Goal: Task Accomplishment & Management: Manage account settings

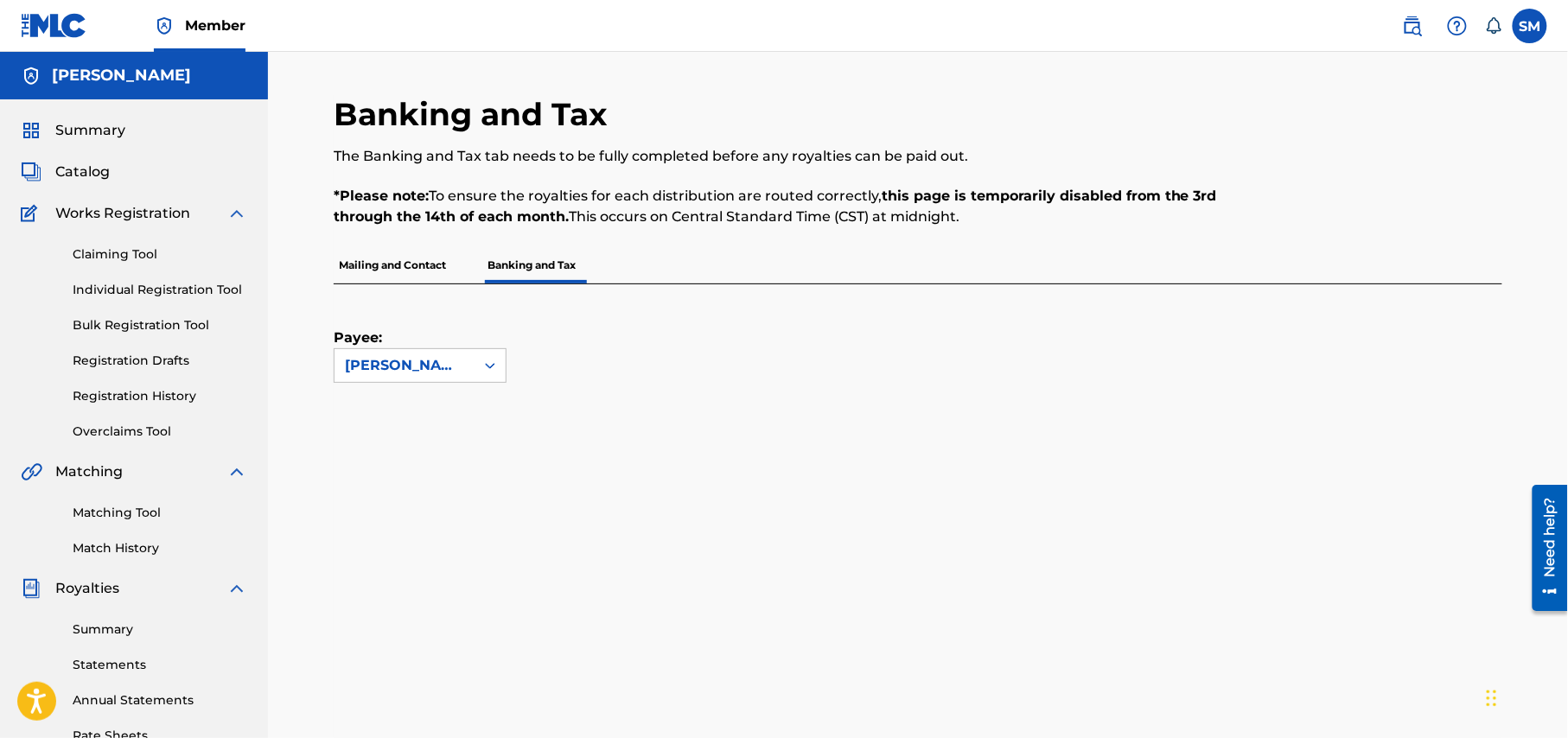
click at [87, 171] on span "Catalog" at bounding box center [82, 172] width 55 height 21
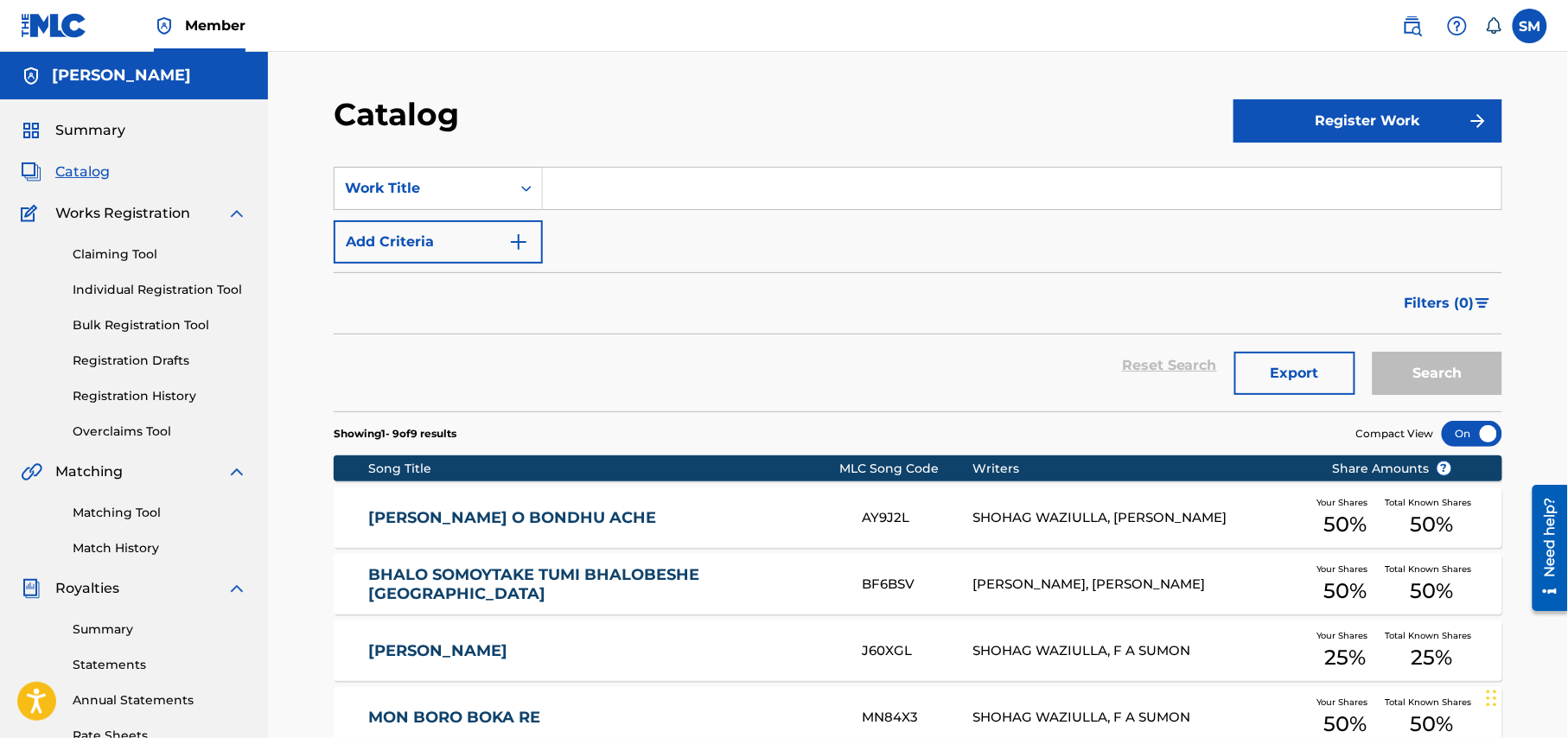
click at [159, 360] on link "Registration Drafts" at bounding box center [160, 361] width 174 height 18
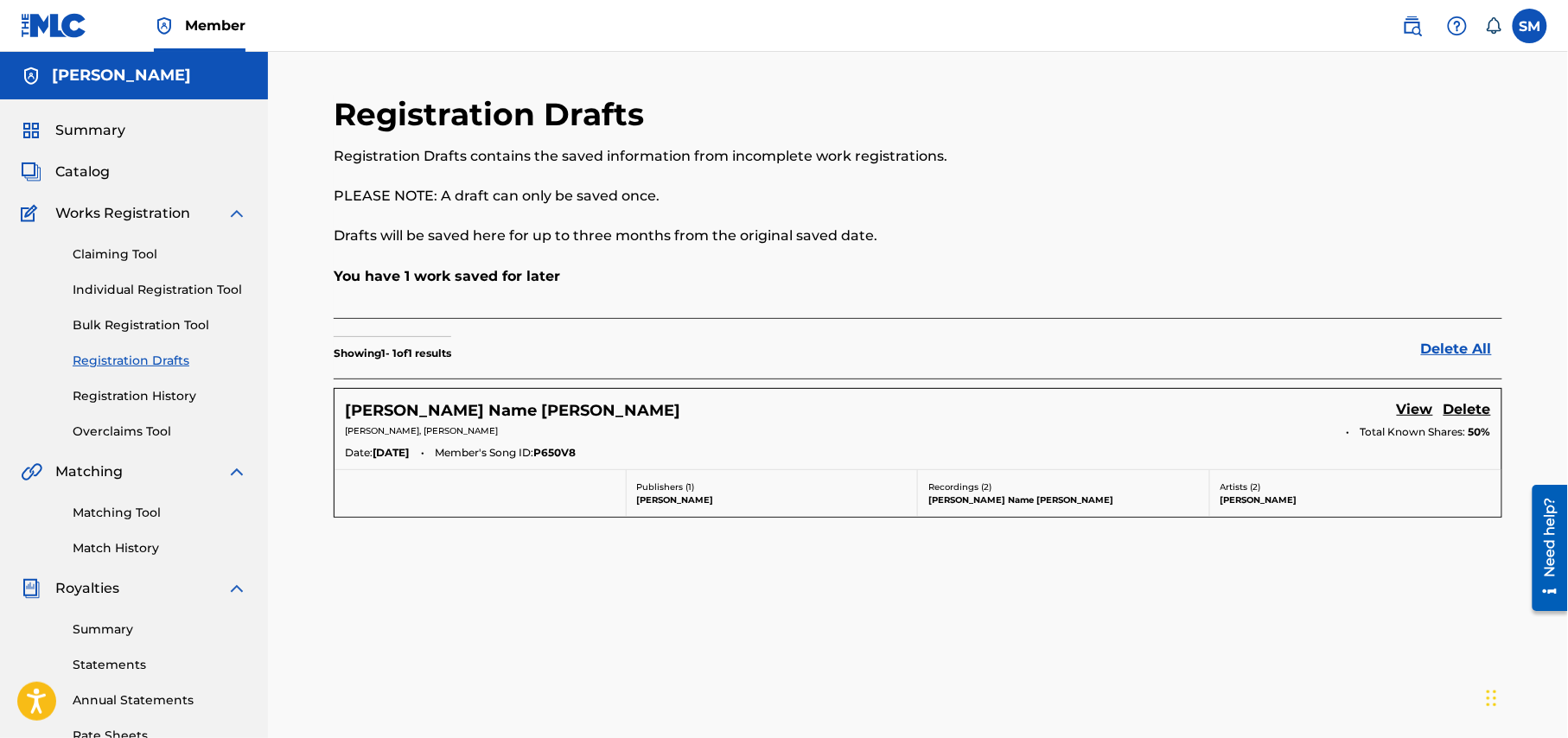
click at [156, 397] on link "Registration History" at bounding box center [160, 396] width 174 height 18
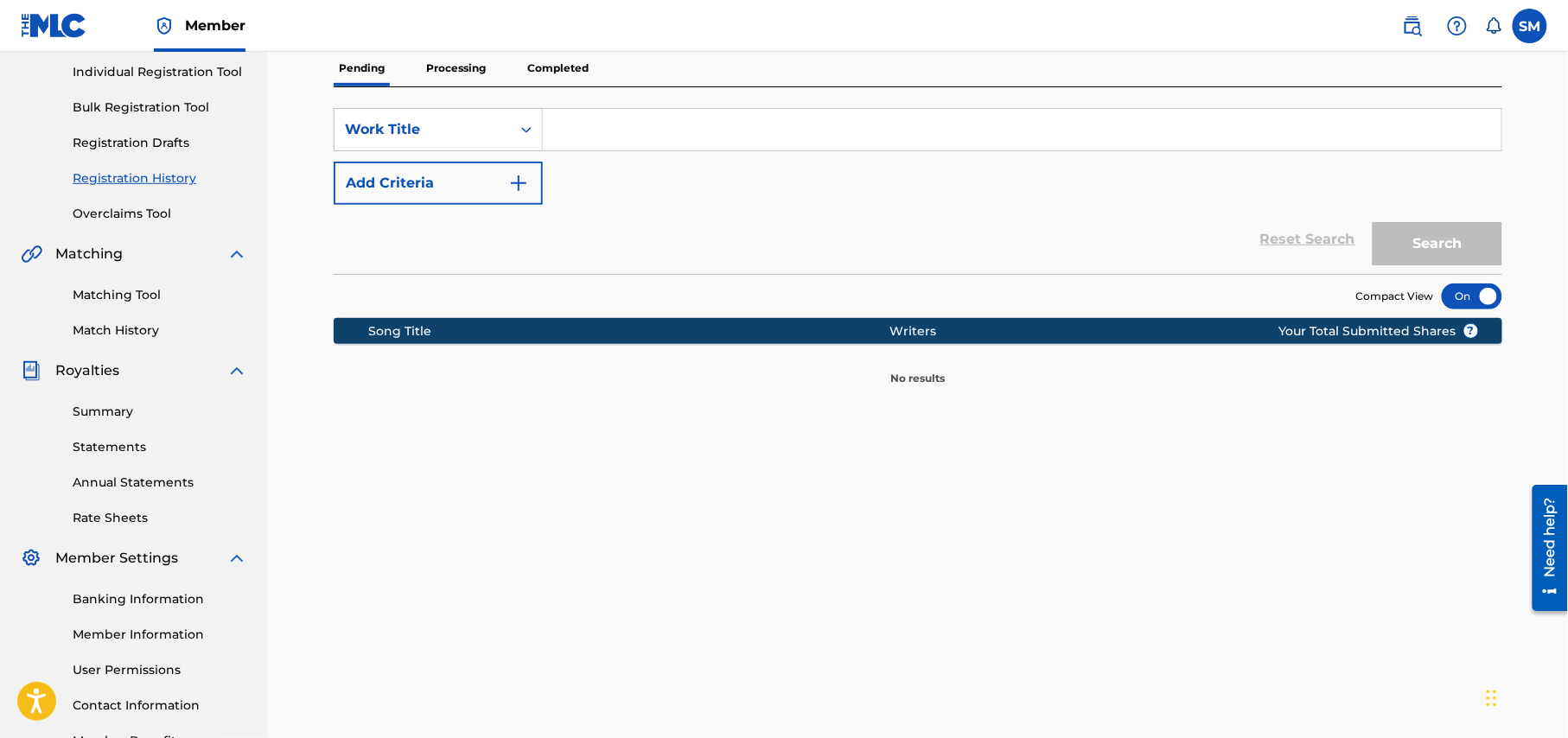
scroll to position [102, 0]
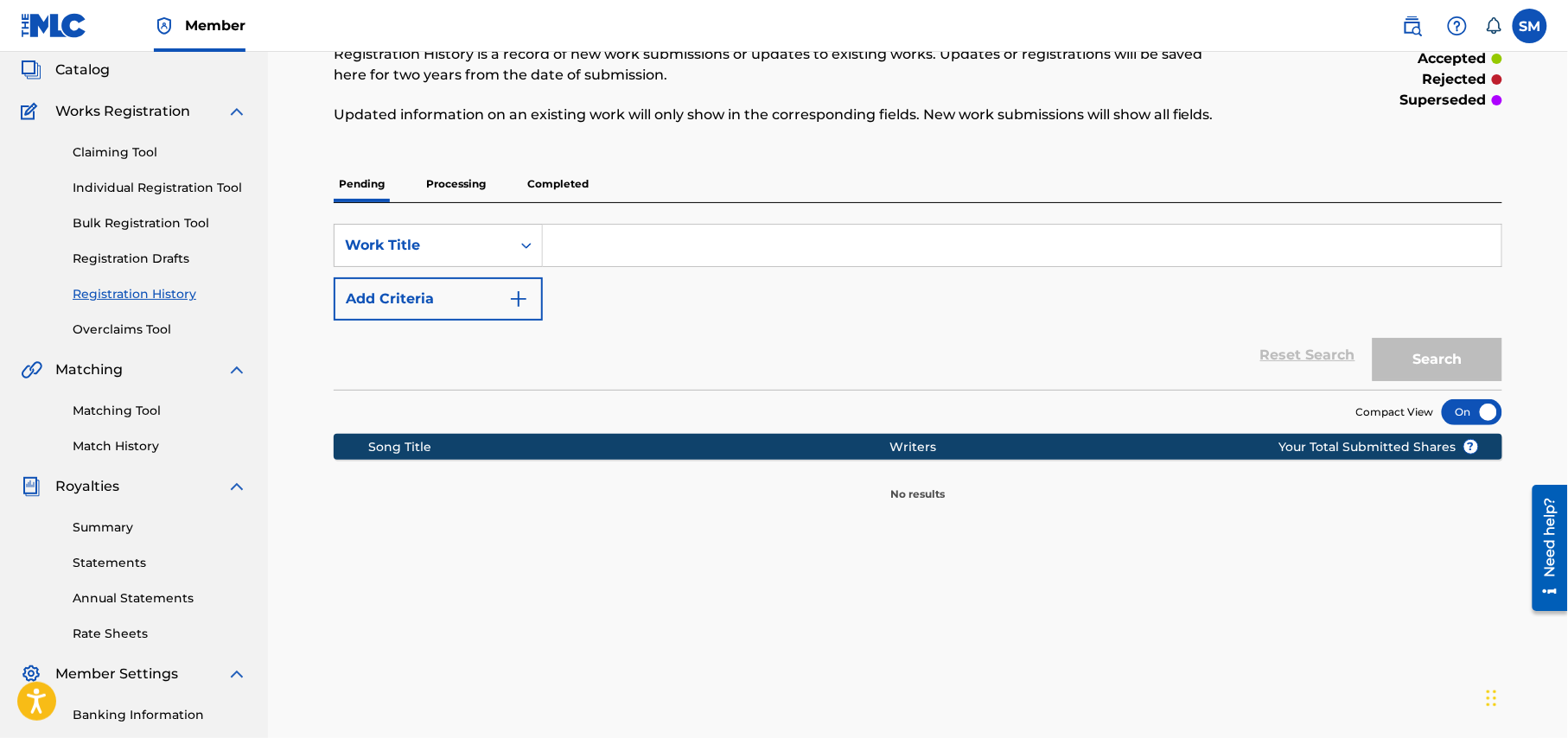
click at [555, 180] on p "Completed" at bounding box center [557, 184] width 72 height 36
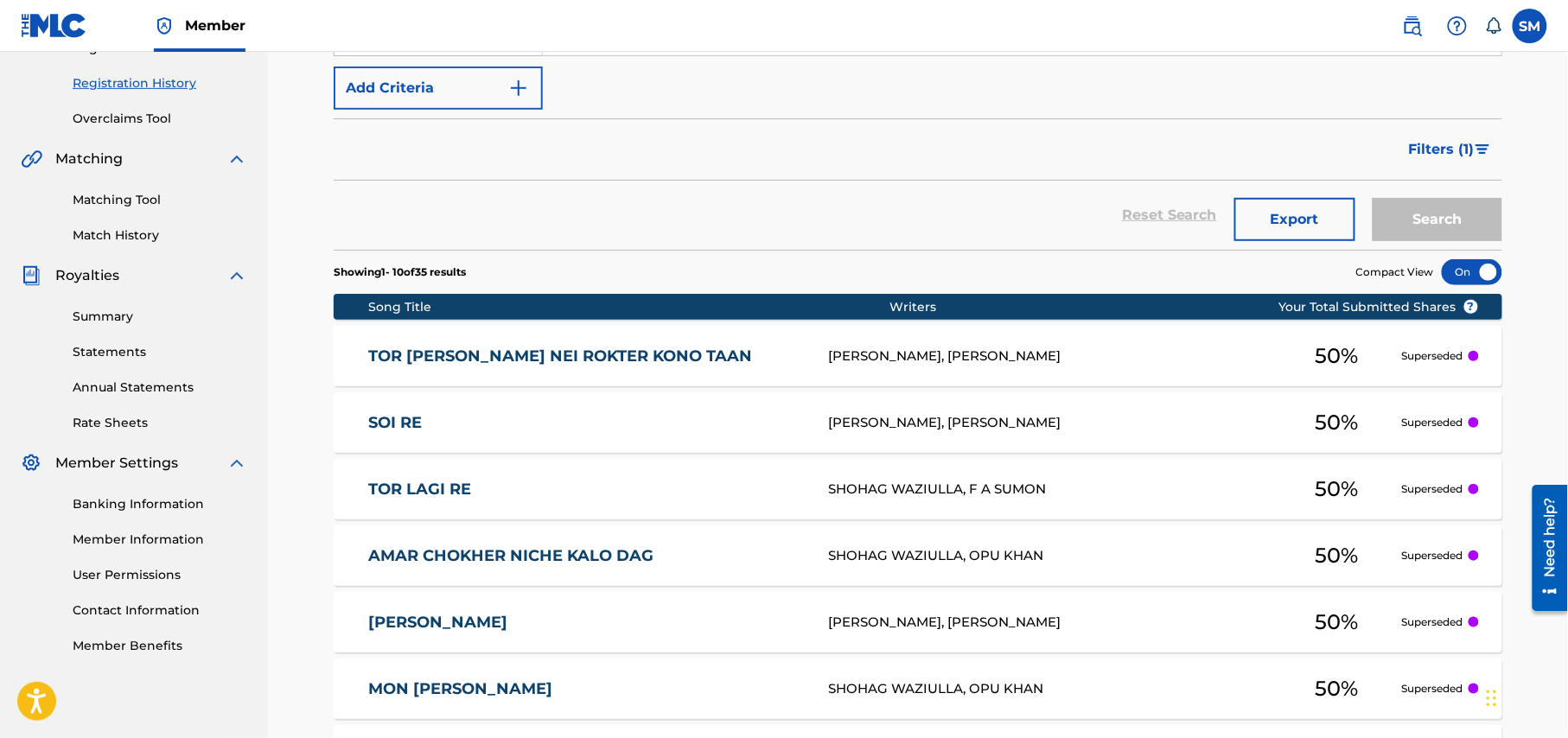
scroll to position [299, 0]
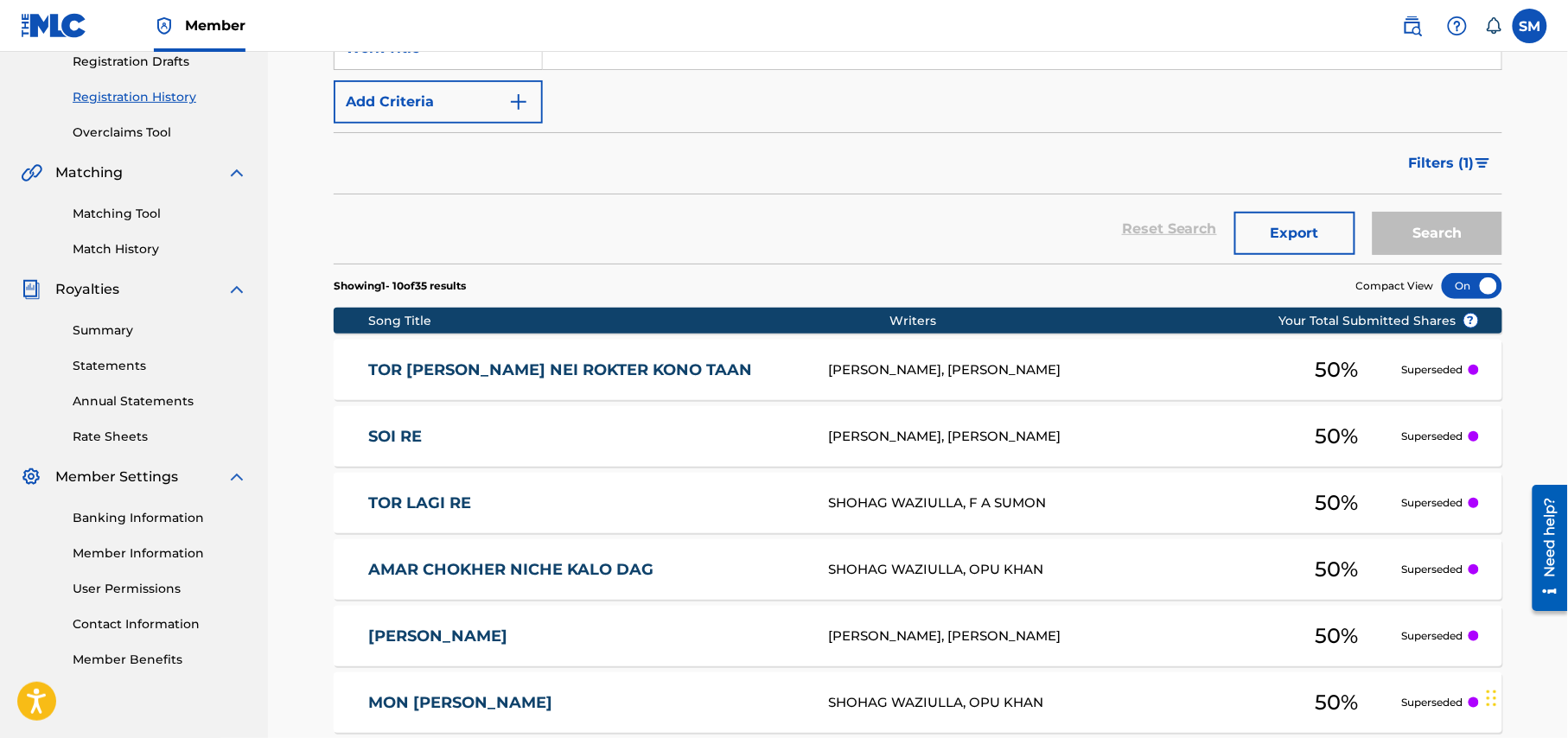
click at [108, 325] on link "Summary" at bounding box center [160, 330] width 174 height 18
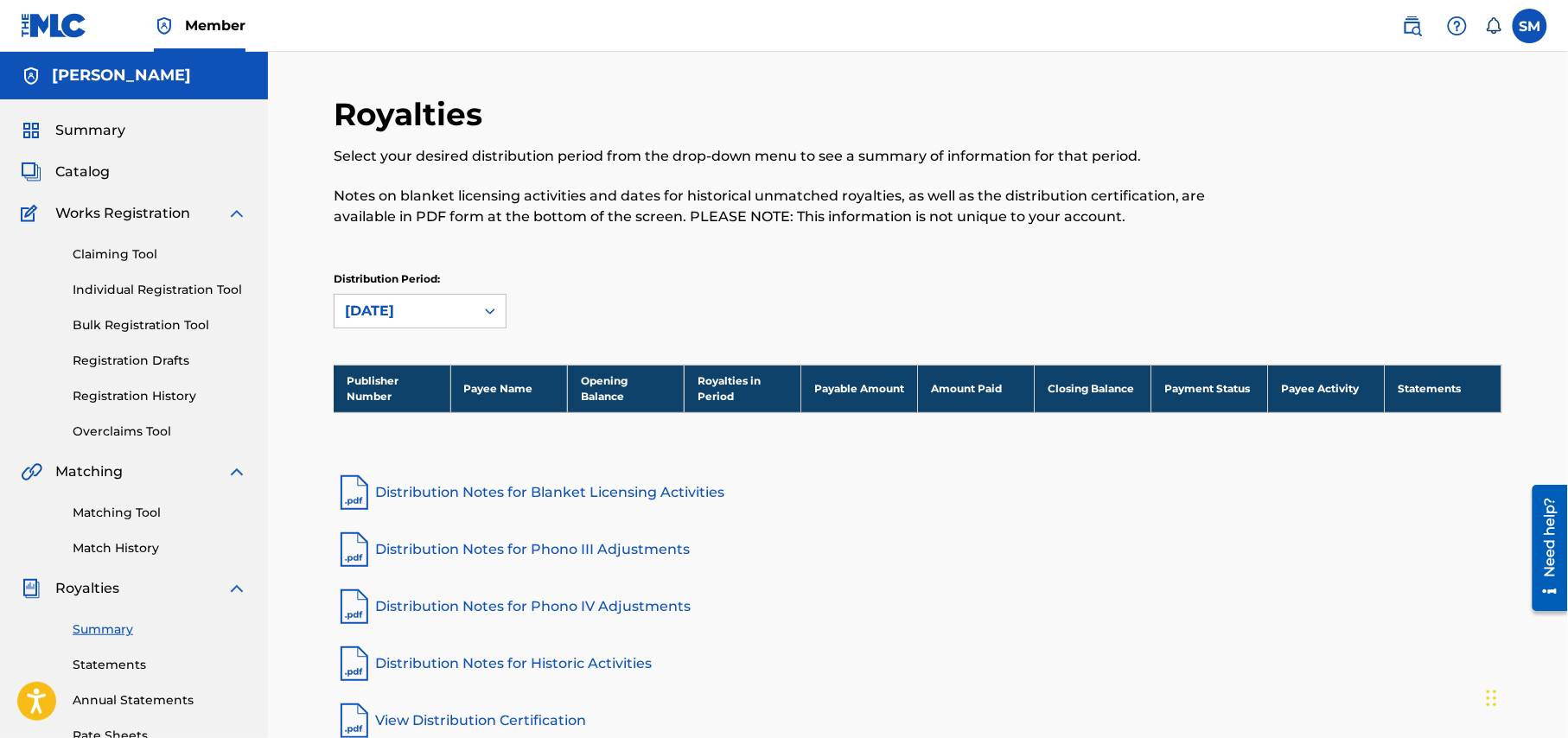
click at [181, 289] on link "Individual Registration Tool" at bounding box center [160, 289] width 174 height 18
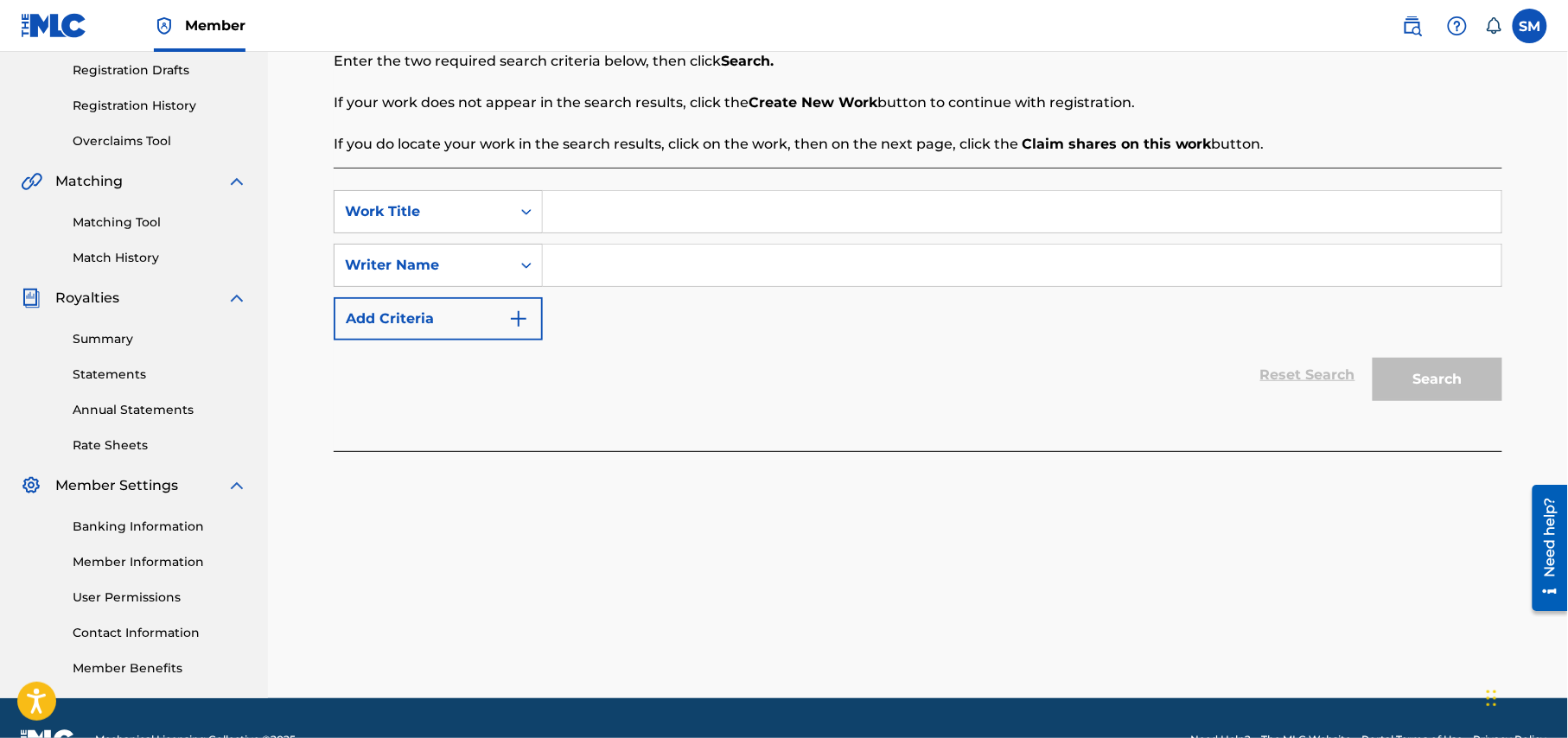
scroll to position [333, 0]
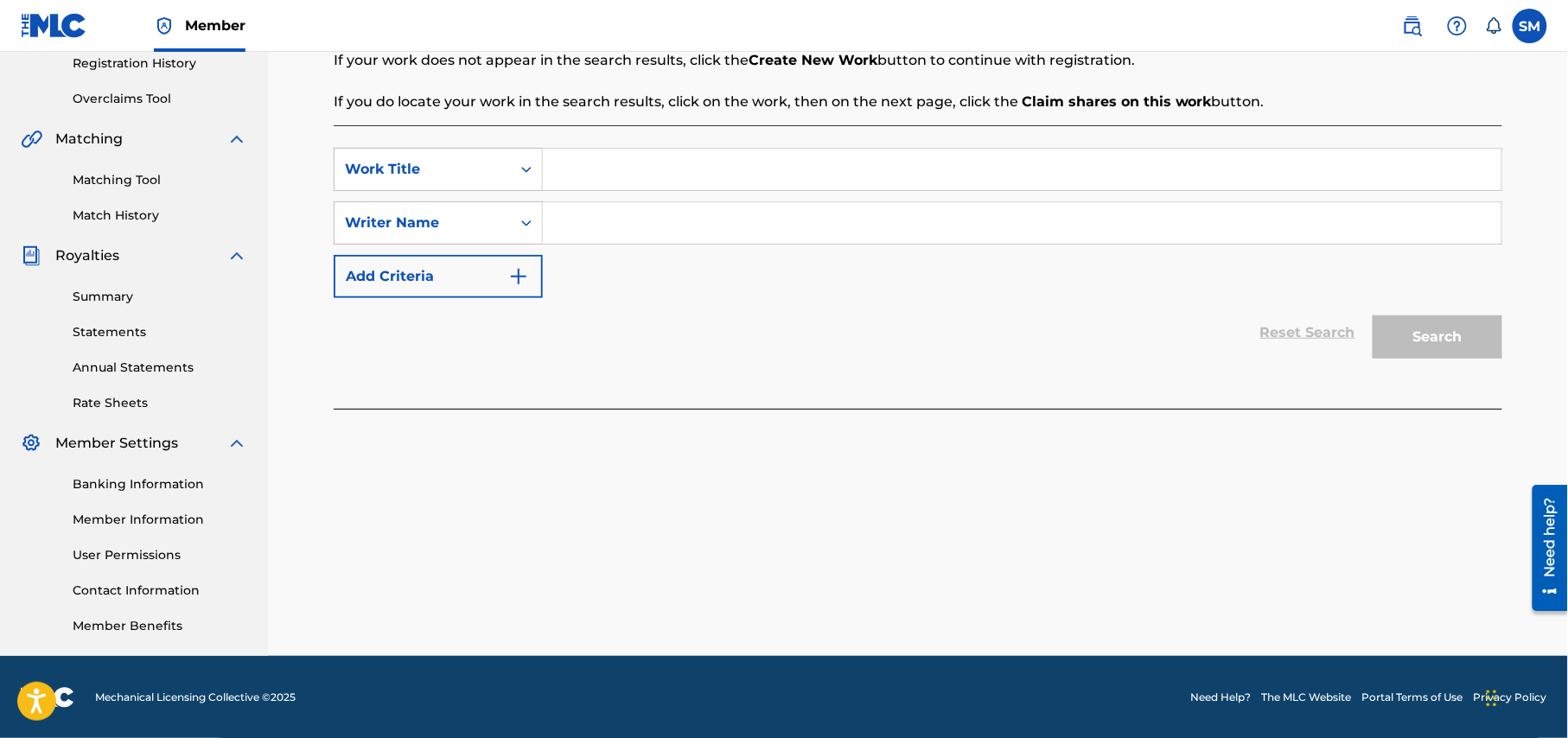
click at [688, 166] on input "Search Form" at bounding box center [1021, 168] width 958 height 41
drag, startPoint x: 596, startPoint y: 166, endPoint x: 513, endPoint y: 166, distance: 83.0
click at [513, 166] on div "SearchWithCriteria02ab78fb-bca9-43a9-94c7-545e21a31fa7 Work Title om" at bounding box center [918, 168] width 1169 height 43
click at [607, 168] on input "om" at bounding box center [1021, 168] width 958 height 41
type input "o"
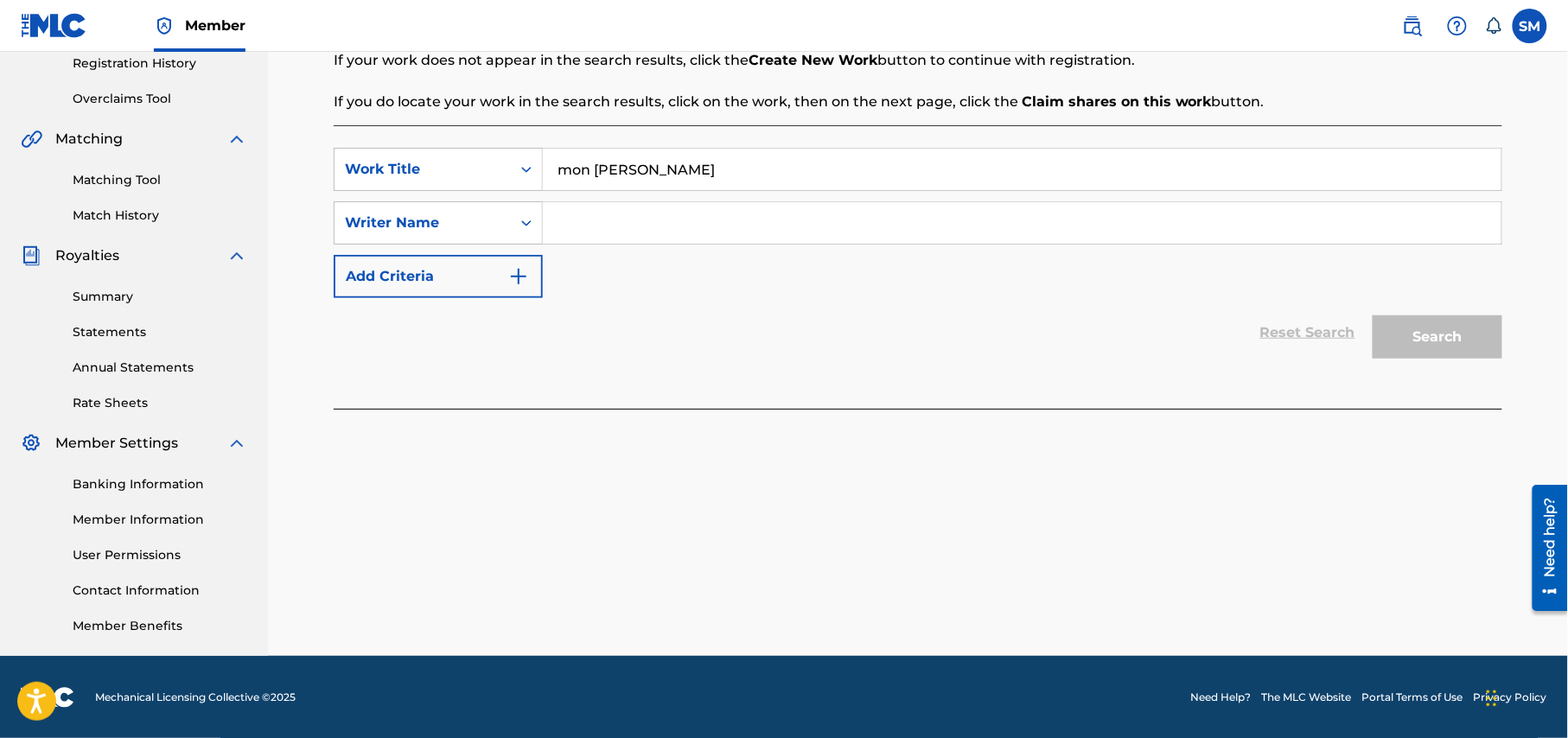
type input "mon [PERSON_NAME]"
click at [611, 234] on input "Search Form" at bounding box center [1021, 222] width 958 height 41
click at [650, 225] on input "Search Form" at bounding box center [1021, 222] width 958 height 41
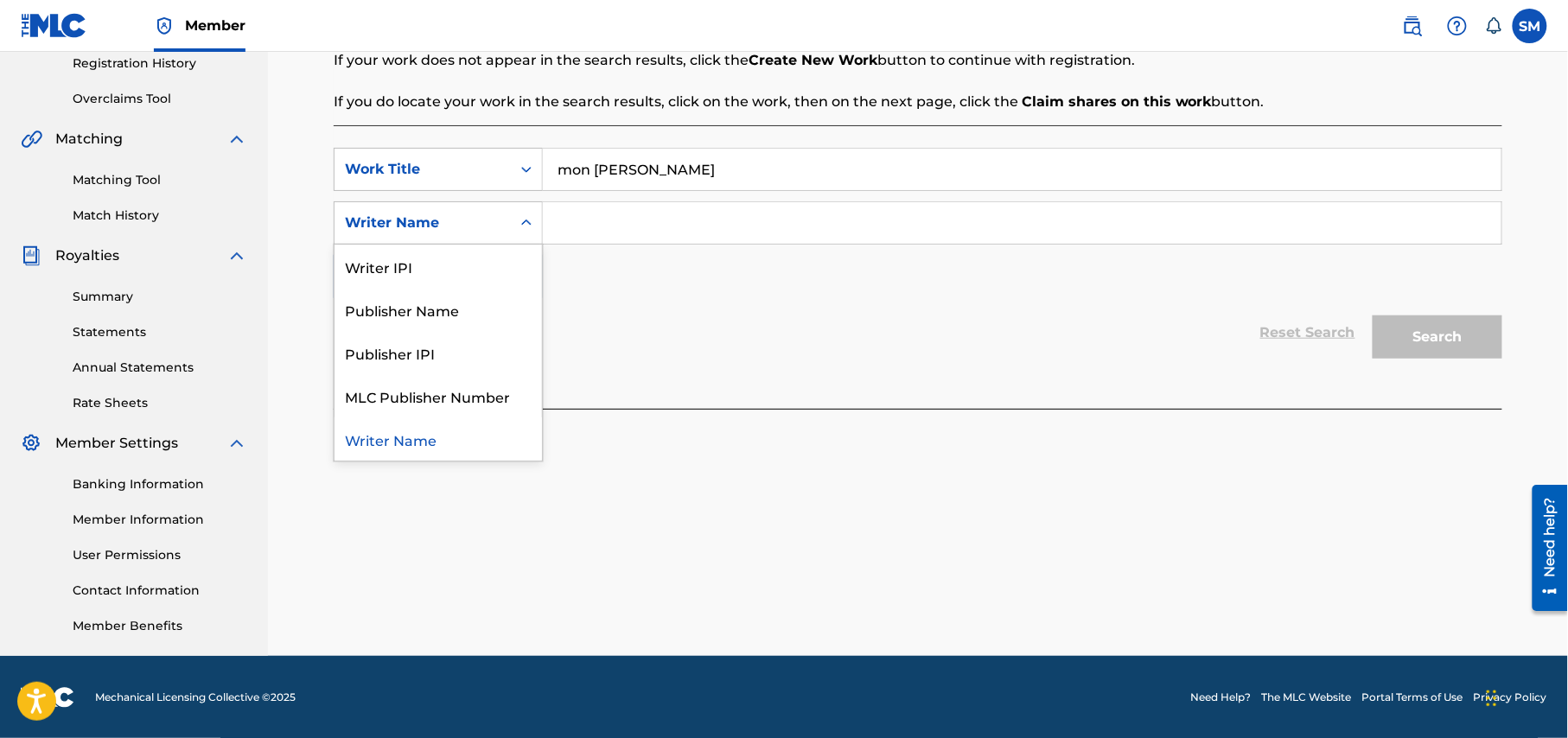
click at [527, 227] on icon "Search Form" at bounding box center [526, 223] width 17 height 17
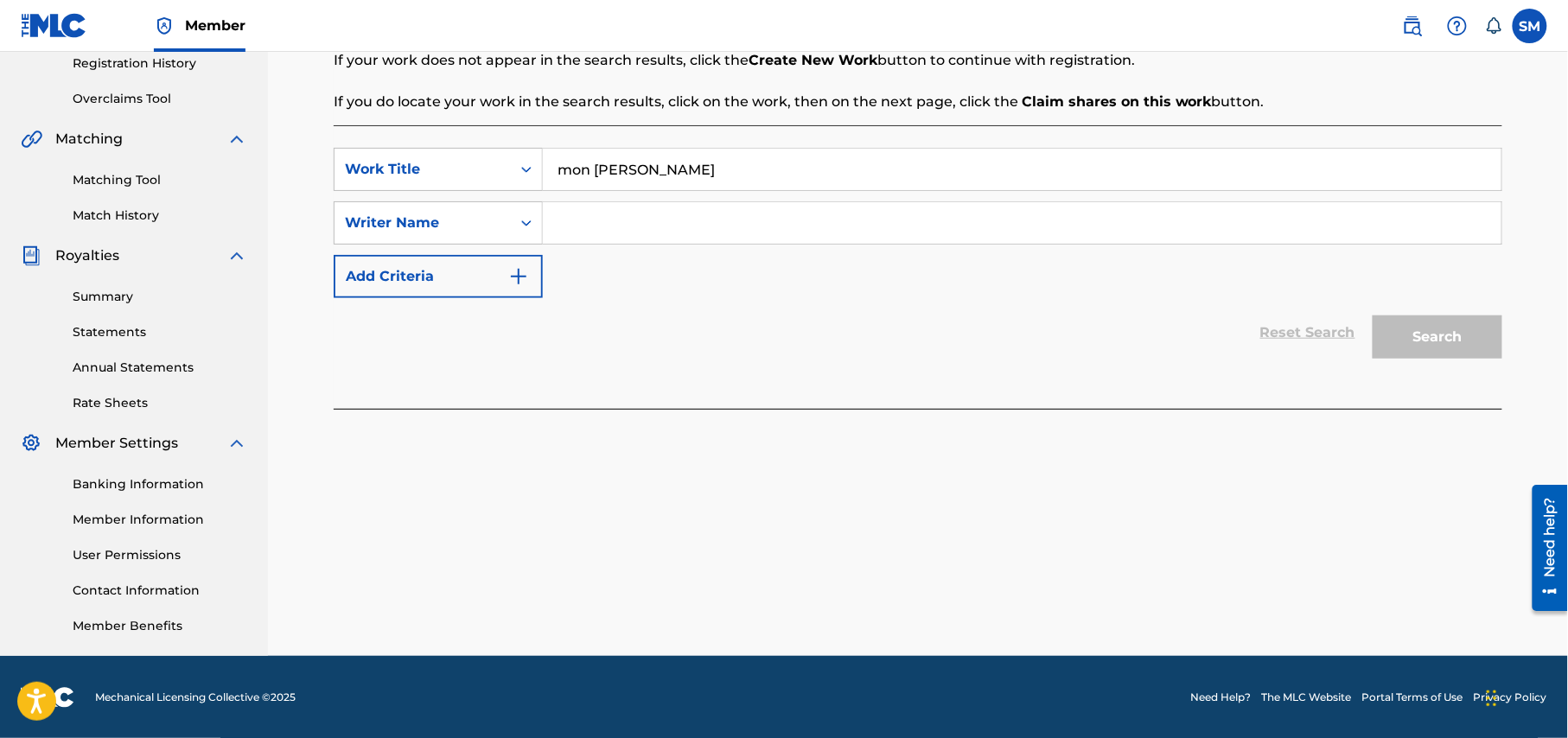
click at [648, 227] on input "Search Form" at bounding box center [1021, 222] width 958 height 41
click at [793, 223] on input "Search Form" at bounding box center [1021, 222] width 958 height 41
click at [755, 212] on input "Search Form" at bounding box center [1021, 222] width 958 height 41
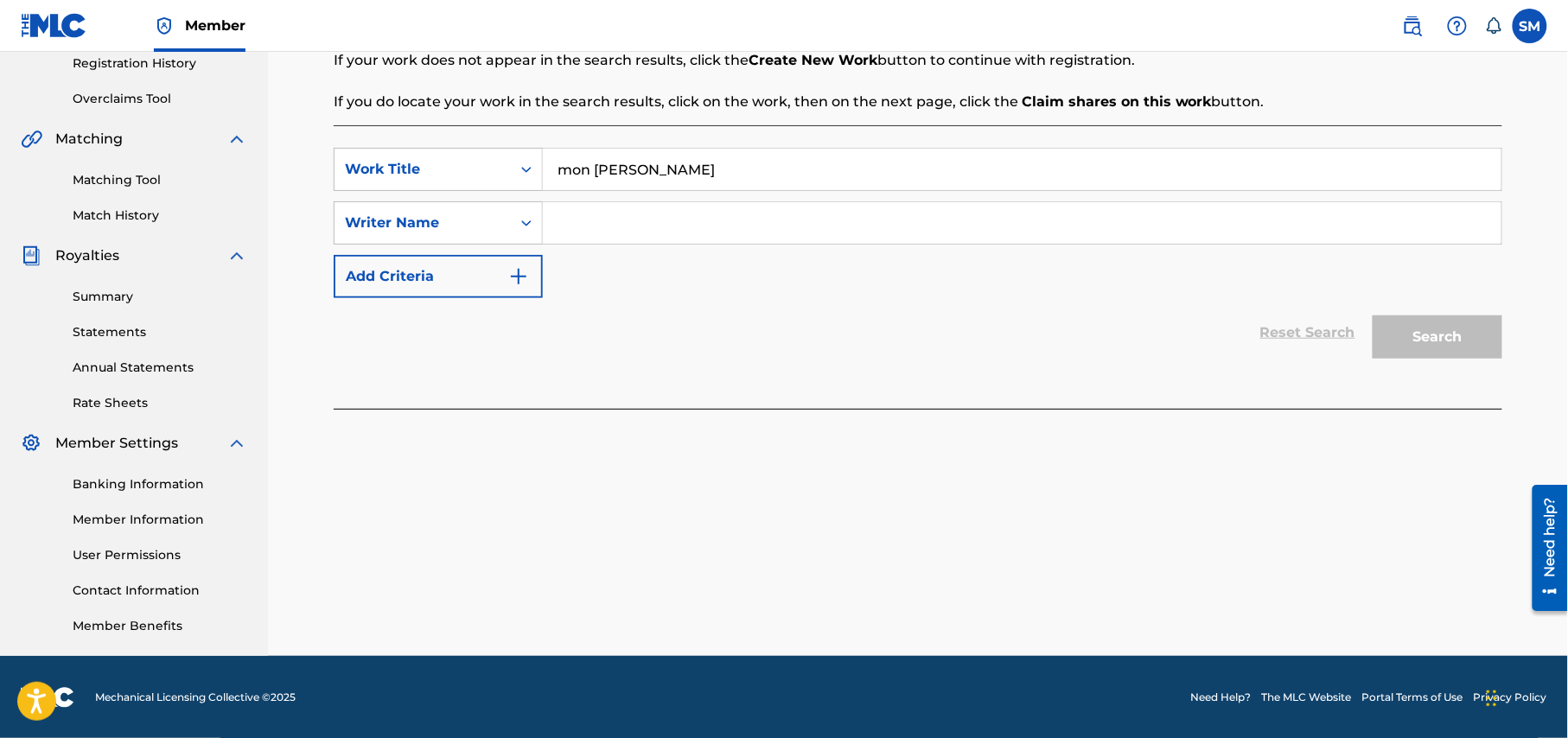
click at [755, 212] on input "Search Form" at bounding box center [1021, 222] width 958 height 41
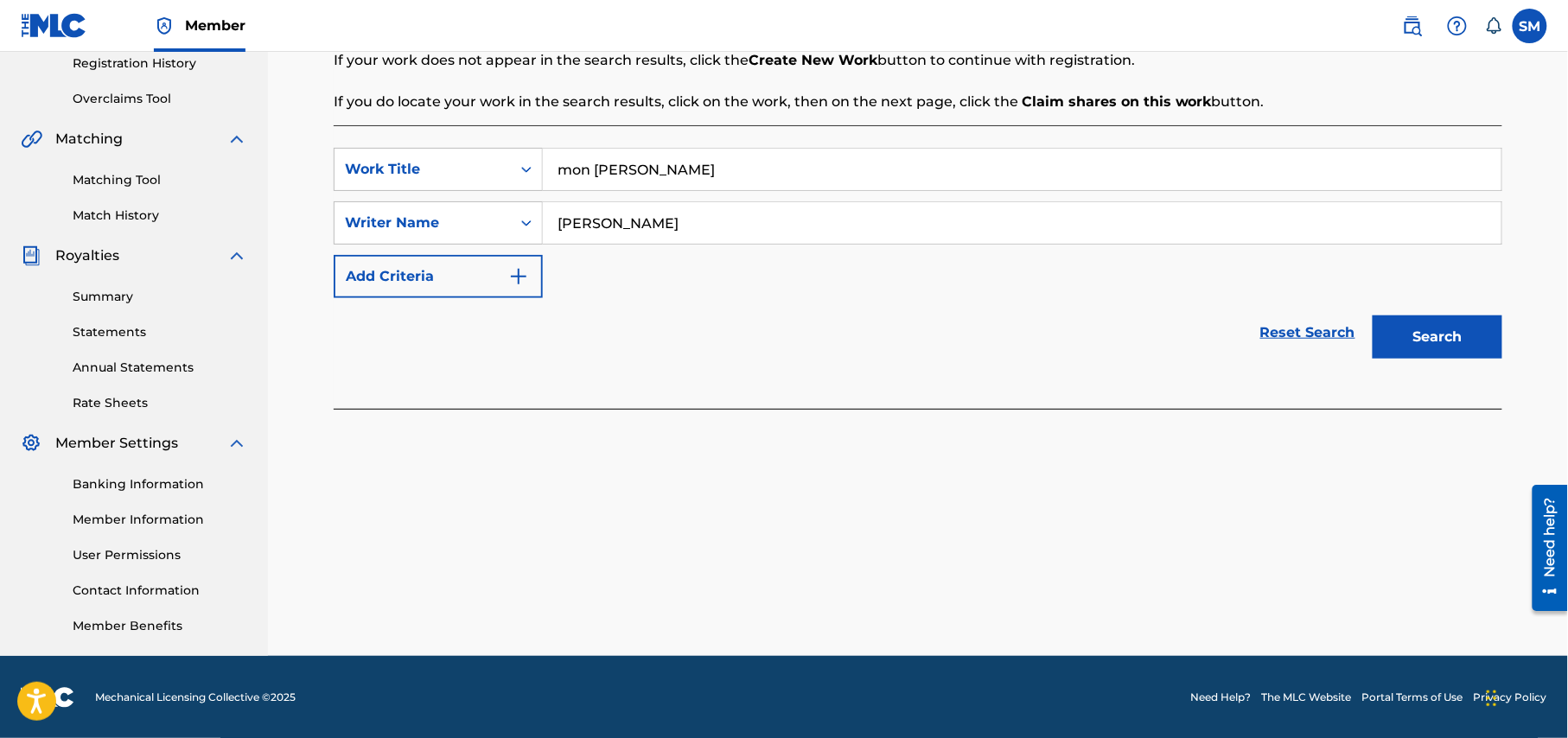
type input "[PERSON_NAME]"
click at [1430, 330] on button "Search" at bounding box center [1437, 337] width 129 height 43
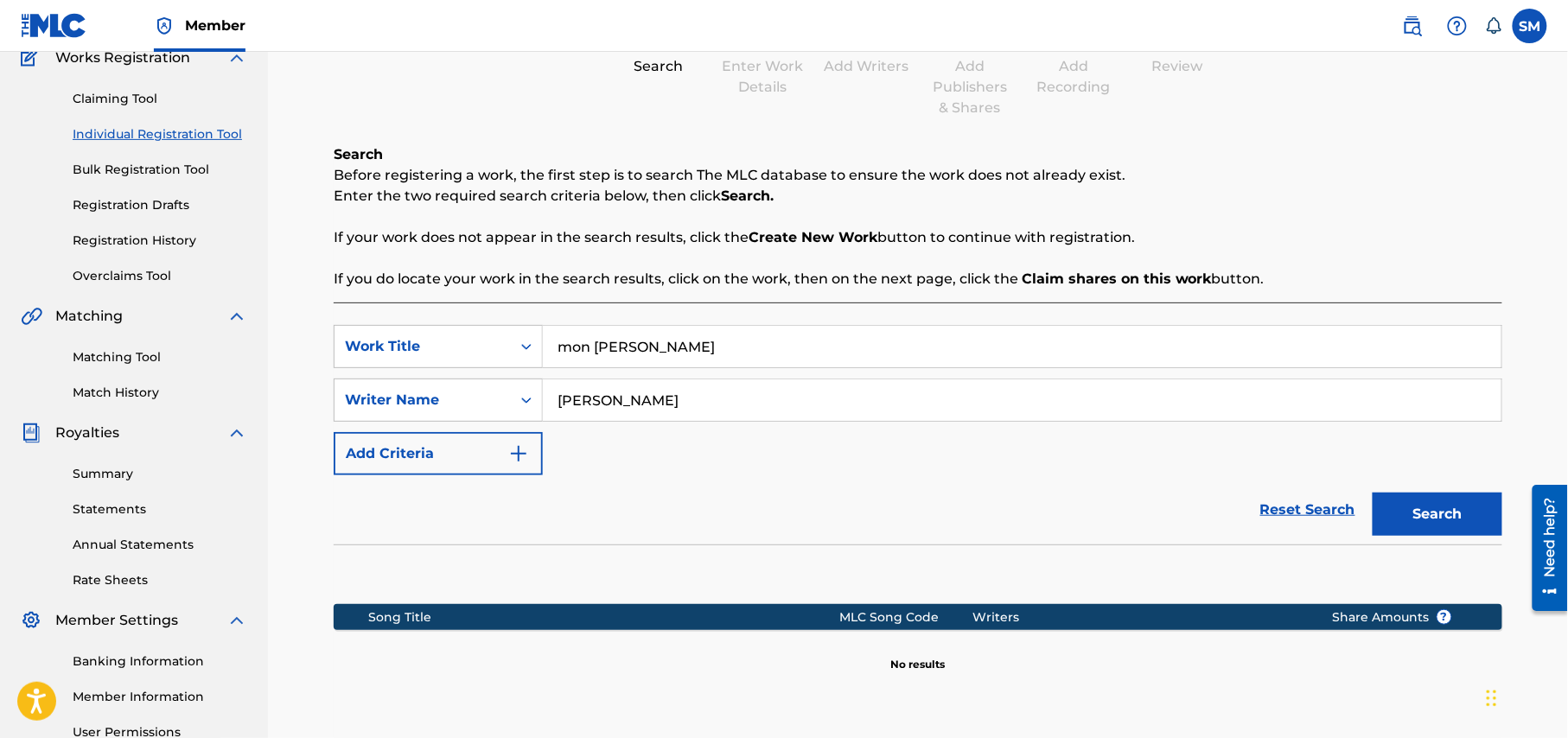
scroll to position [0, 0]
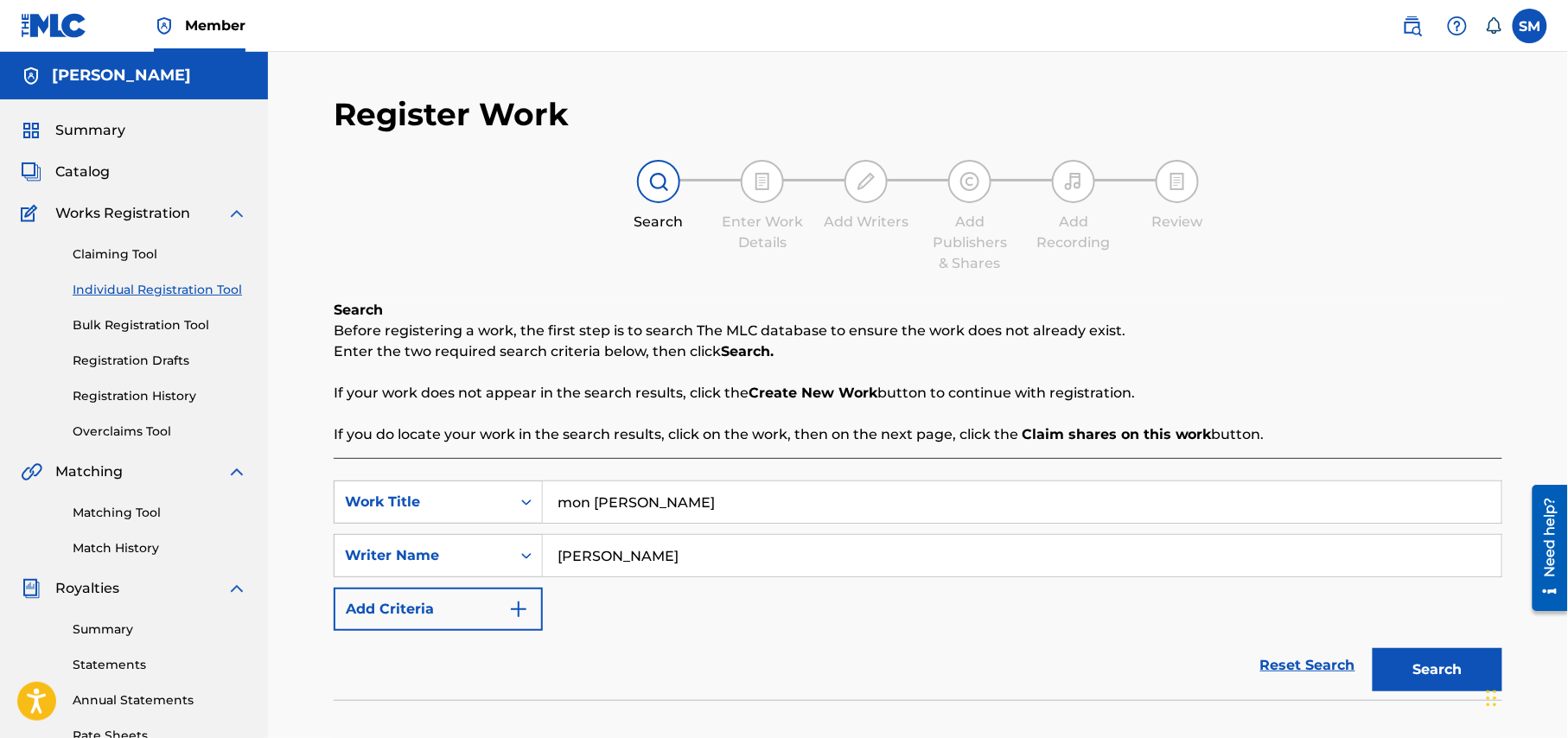
click at [119, 361] on link "Registration Drafts" at bounding box center [160, 361] width 174 height 18
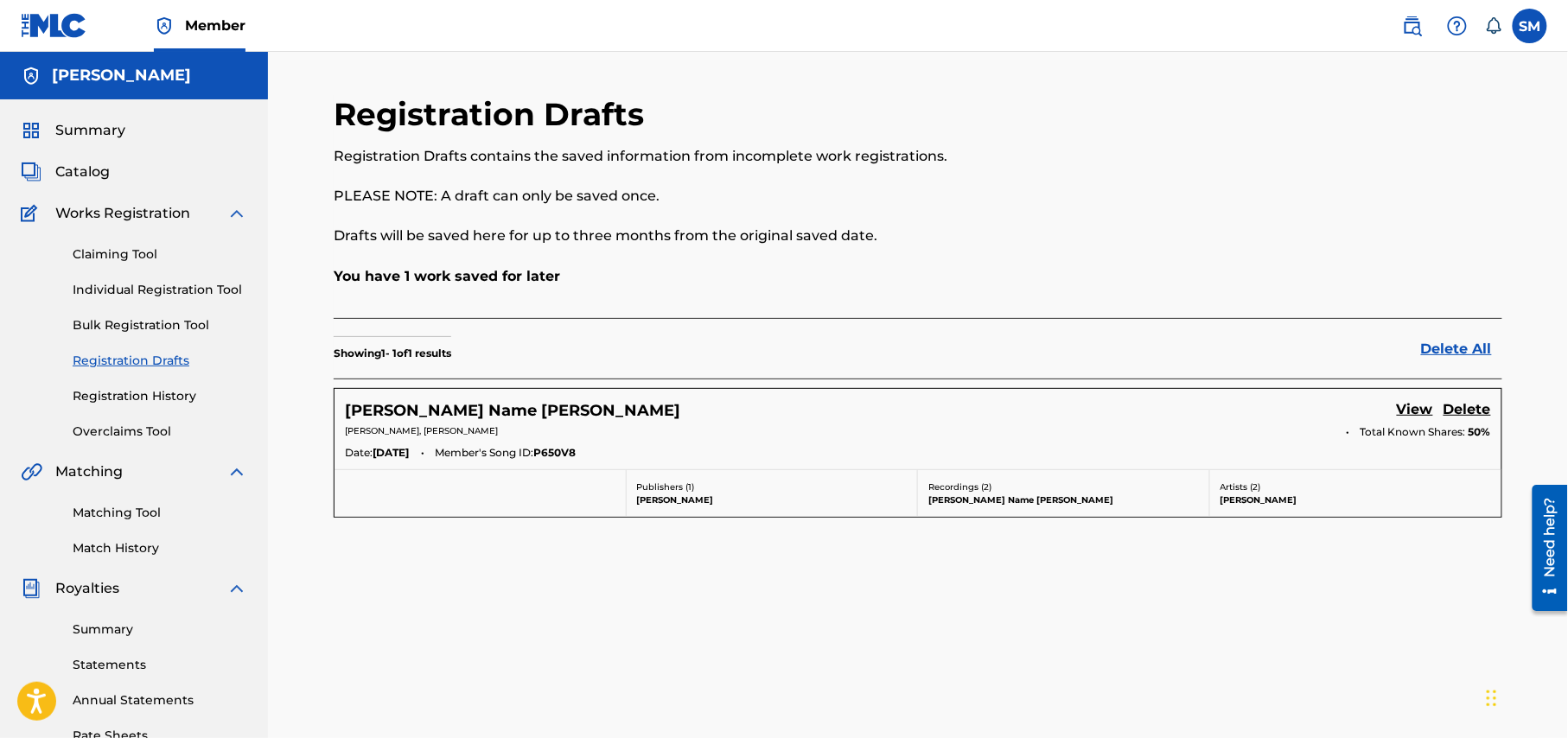
click at [153, 389] on link "Registration History" at bounding box center [160, 396] width 174 height 18
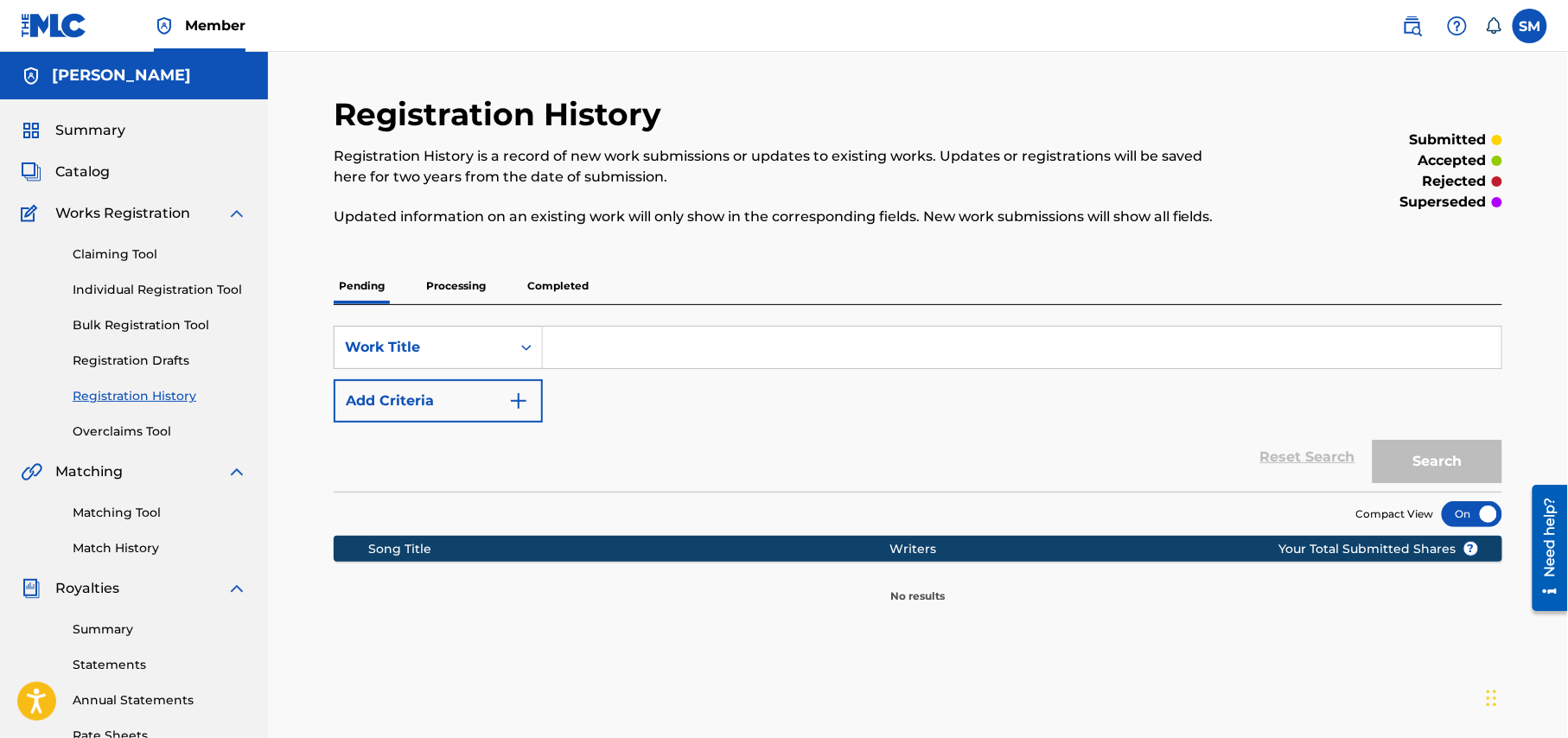
click at [467, 295] on p "Processing" at bounding box center [456, 286] width 70 height 36
click at [575, 277] on p "Completed" at bounding box center [557, 286] width 72 height 36
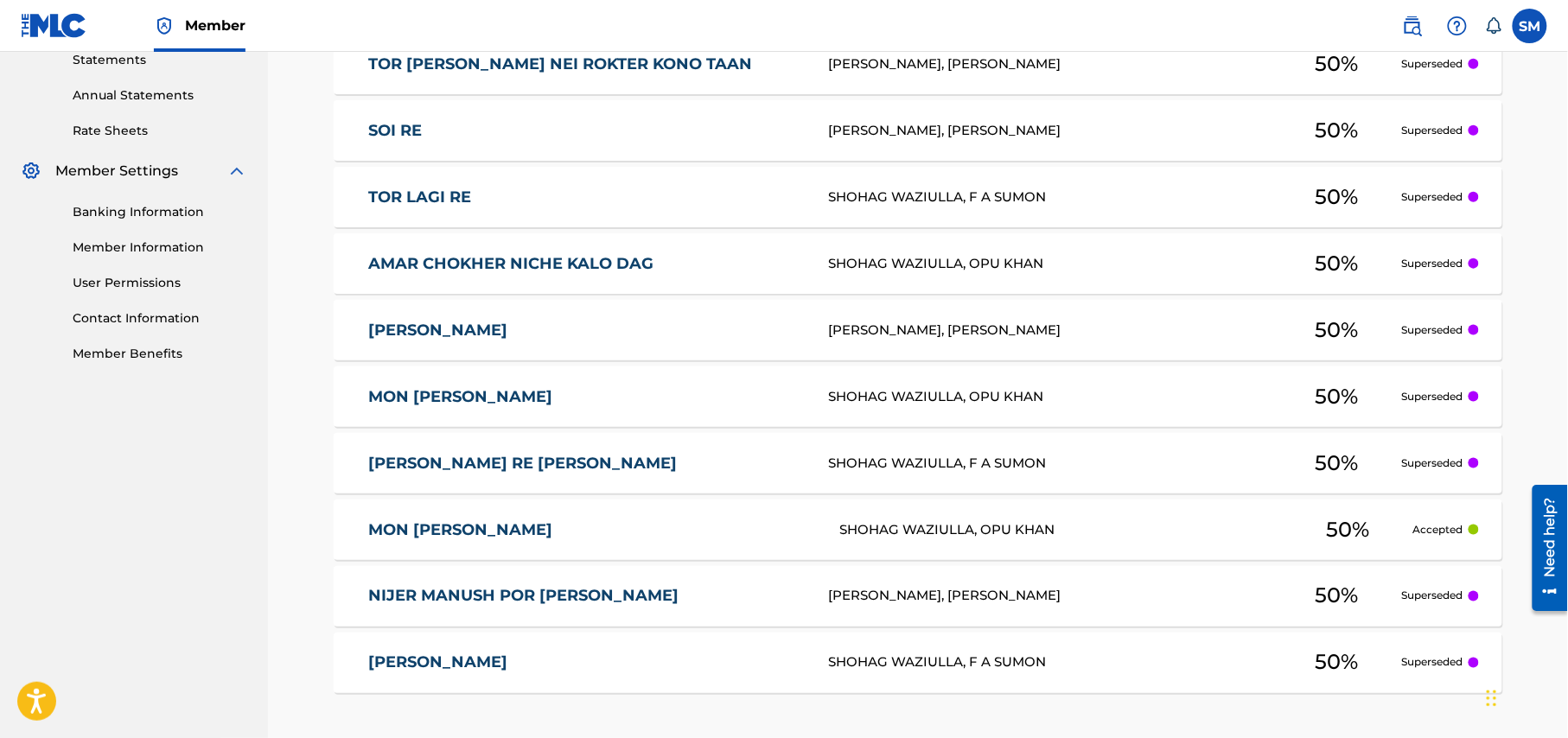
scroll to position [460, 0]
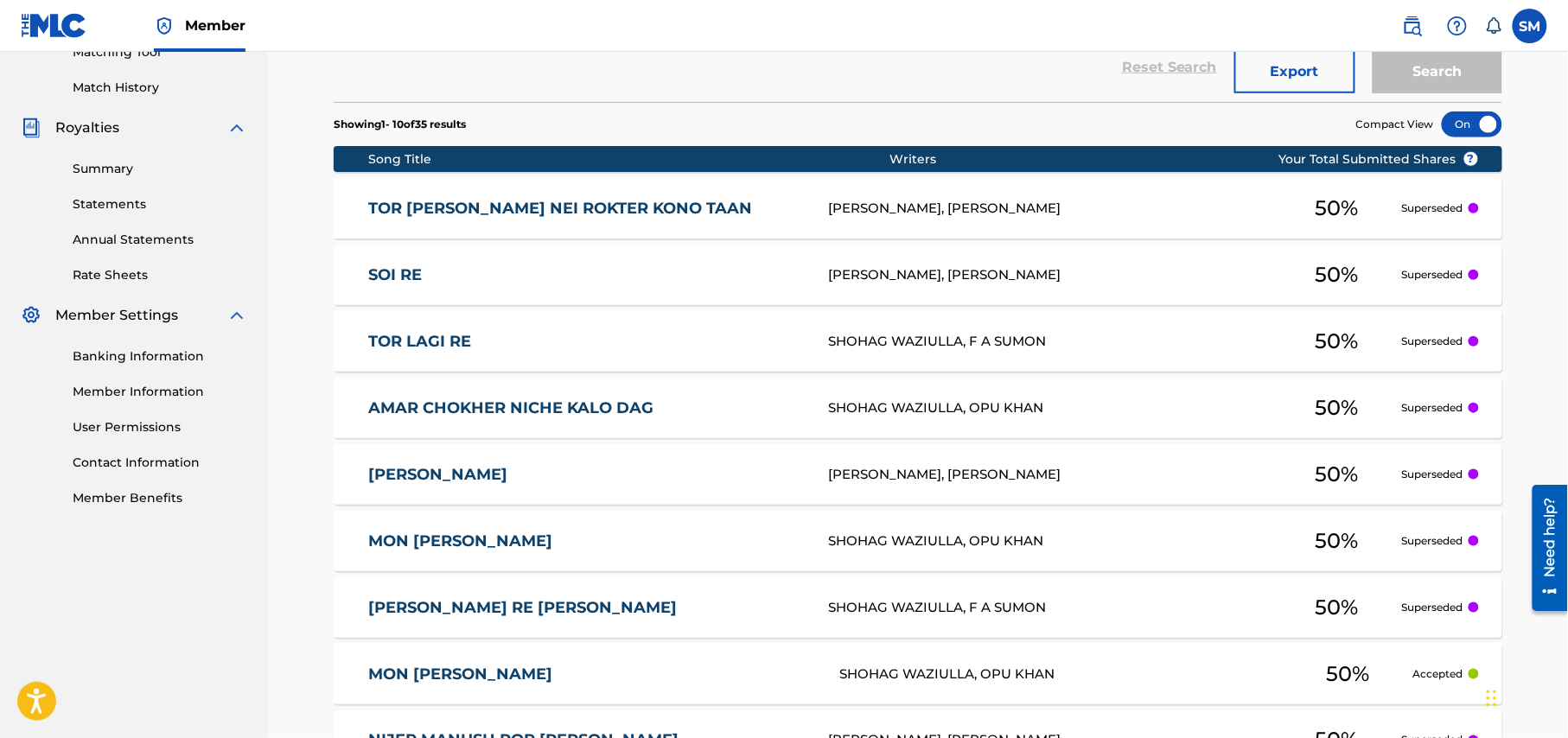
click at [173, 385] on link "Member Information" at bounding box center [160, 391] width 174 height 18
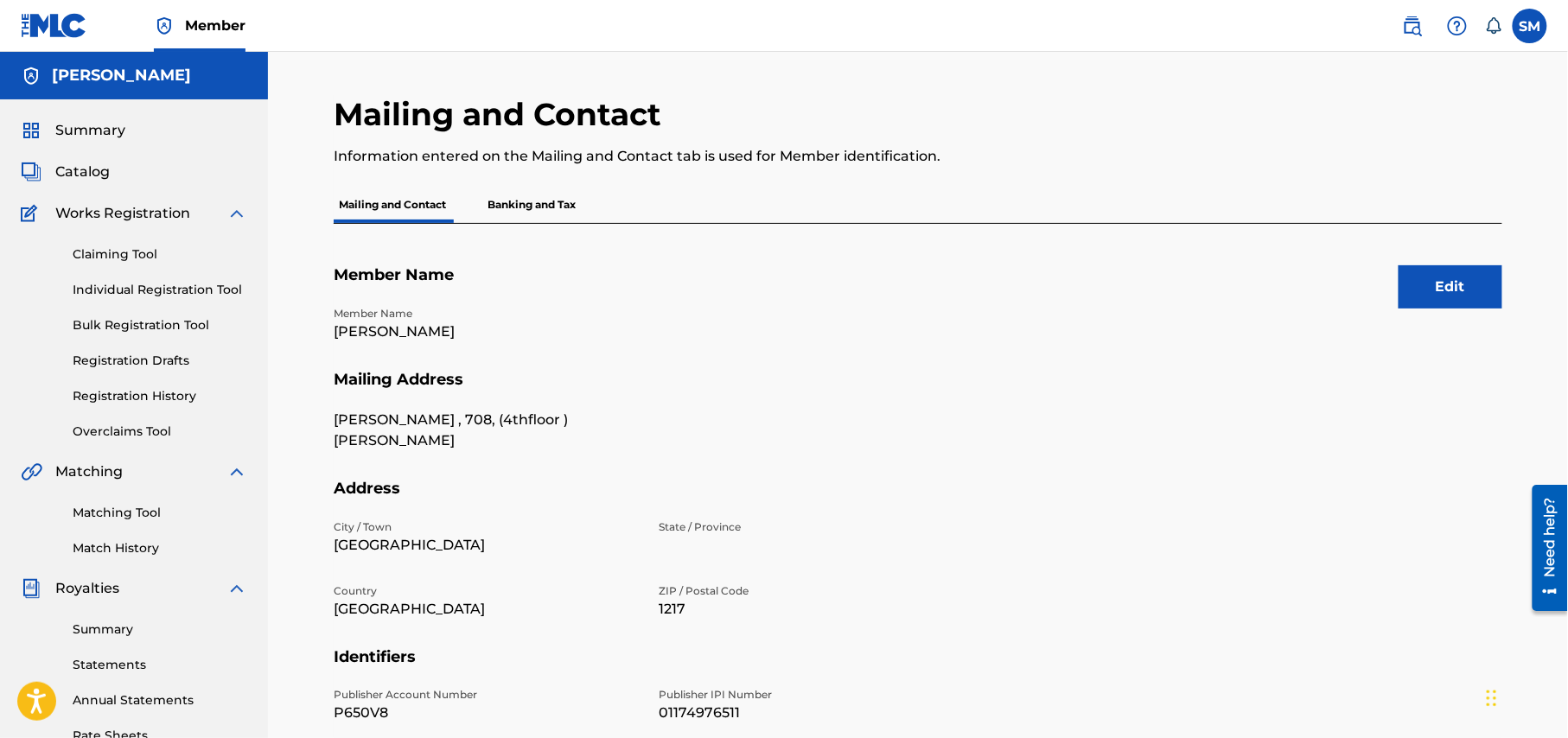
click at [569, 201] on p "Banking and Tax" at bounding box center [531, 205] width 99 height 36
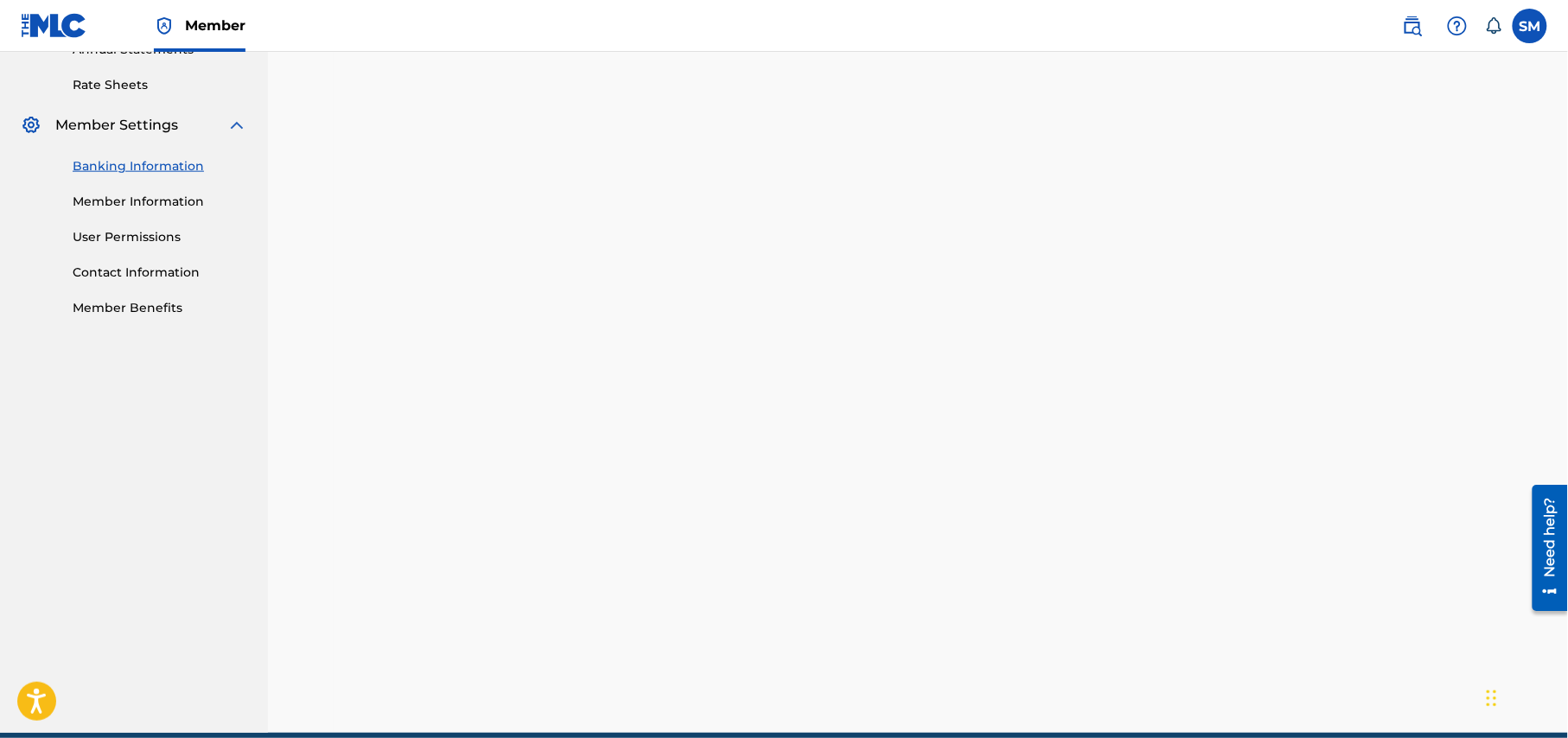
scroll to position [727, 0]
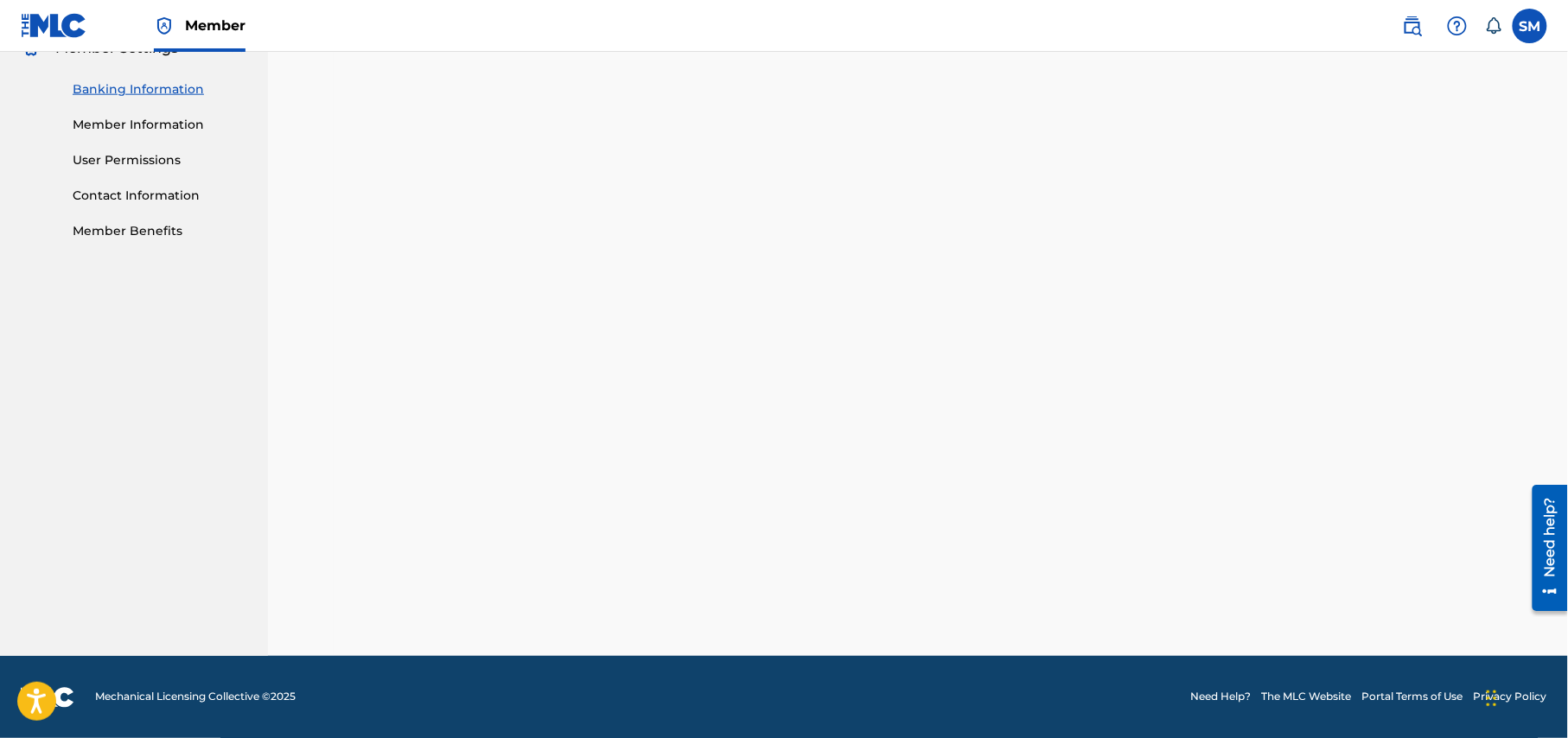
click at [171, 187] on link "Contact Information" at bounding box center [160, 195] width 174 height 18
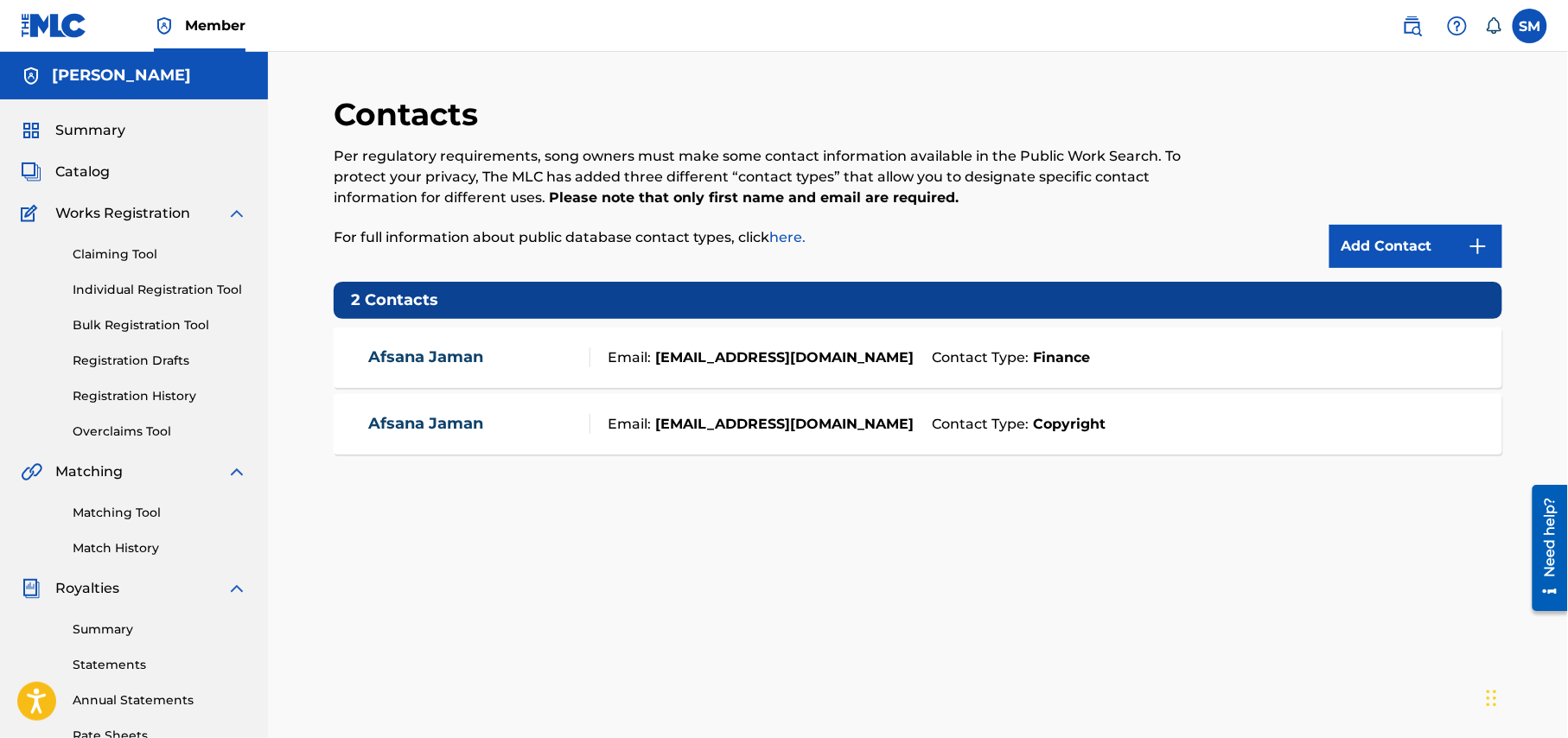
click at [1532, 22] on label at bounding box center [1530, 26] width 34 height 34
click at [1530, 26] on input "SM [PERSON_NAME] [EMAIL_ADDRESS][DOMAIN_NAME] Notification Preferences Profile …" at bounding box center [1530, 26] width 0 height 0
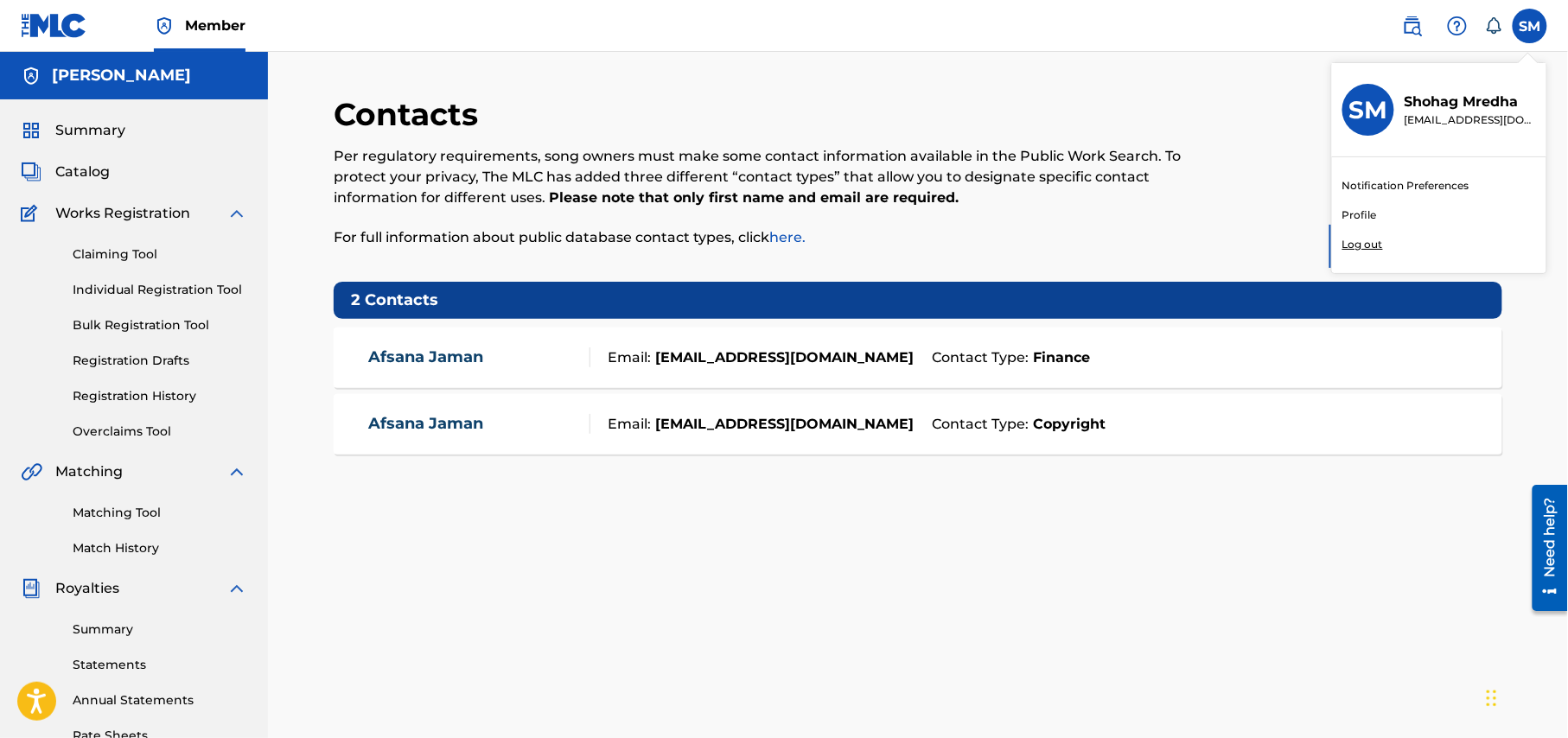
click at [1395, 183] on link "Notification Preferences" at bounding box center [1405, 186] width 127 height 15
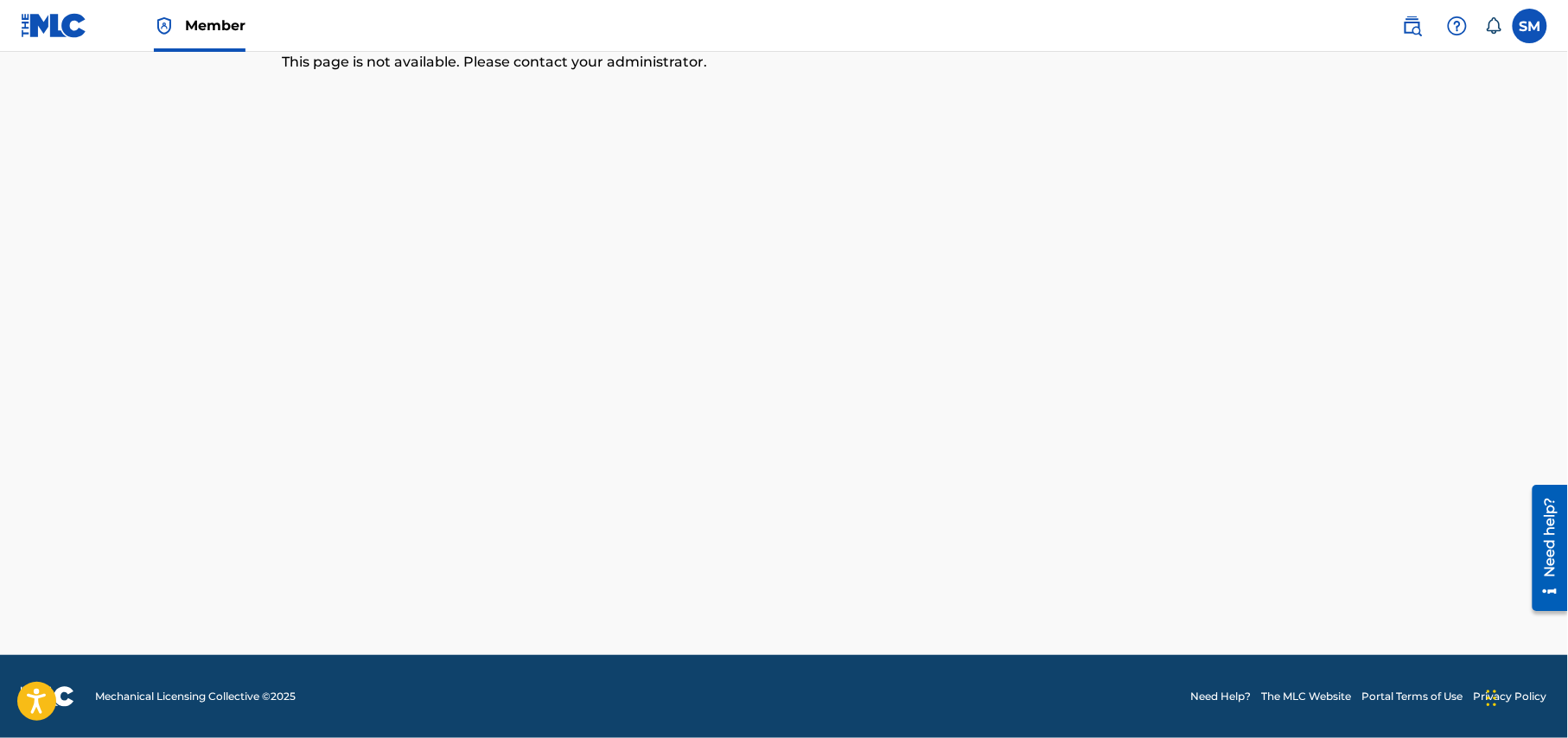
click at [1535, 19] on label at bounding box center [1530, 26] width 34 height 34
click at [1530, 26] on input "SM [PERSON_NAME] [EMAIL_ADDRESS][DOMAIN_NAME] Notification Preferences Profile …" at bounding box center [1530, 26] width 0 height 0
click at [1353, 216] on link "Profile" at bounding box center [1359, 215] width 34 height 15
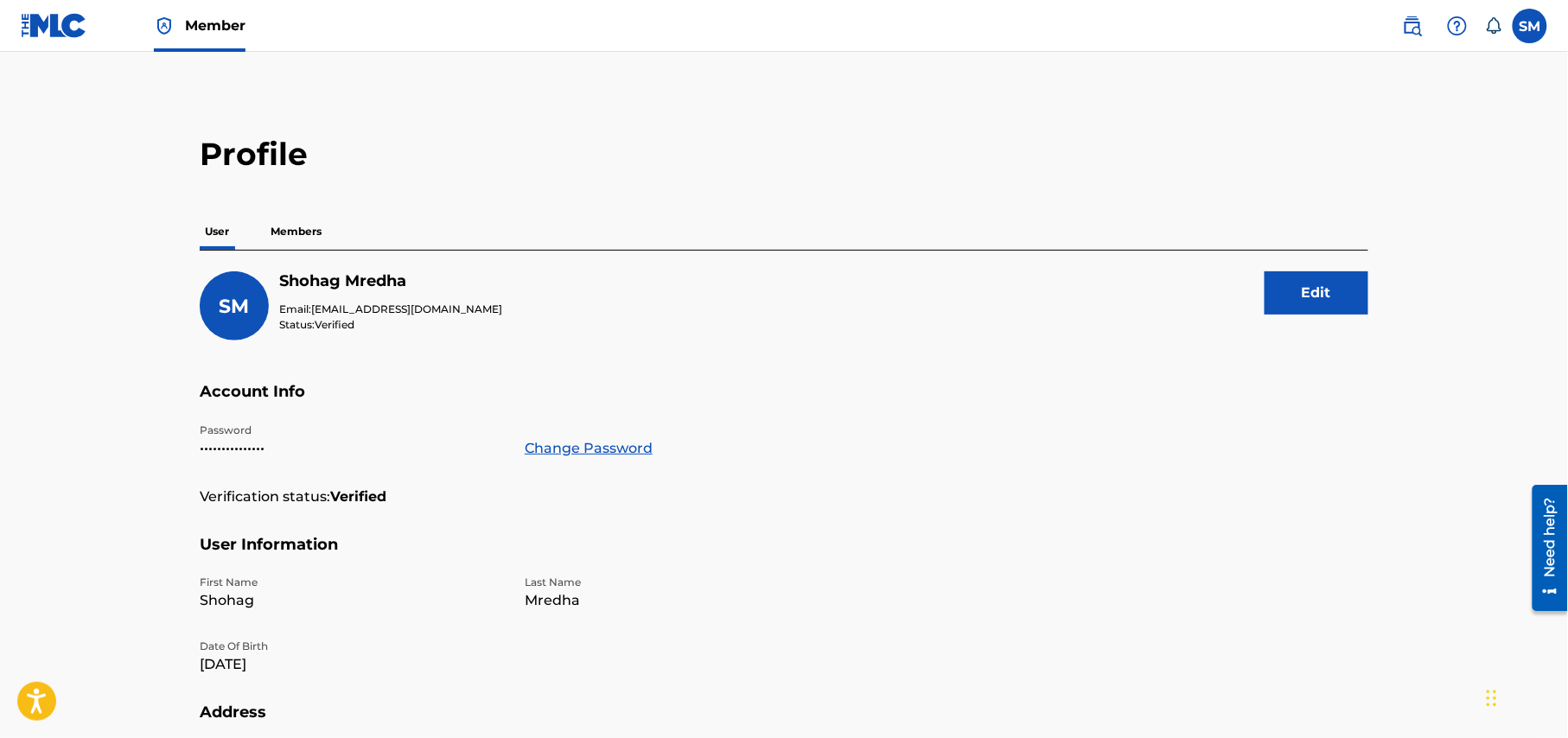
click at [33, 33] on img at bounding box center [55, 26] width 67 height 25
